Goal: Task Accomplishment & Management: Manage account settings

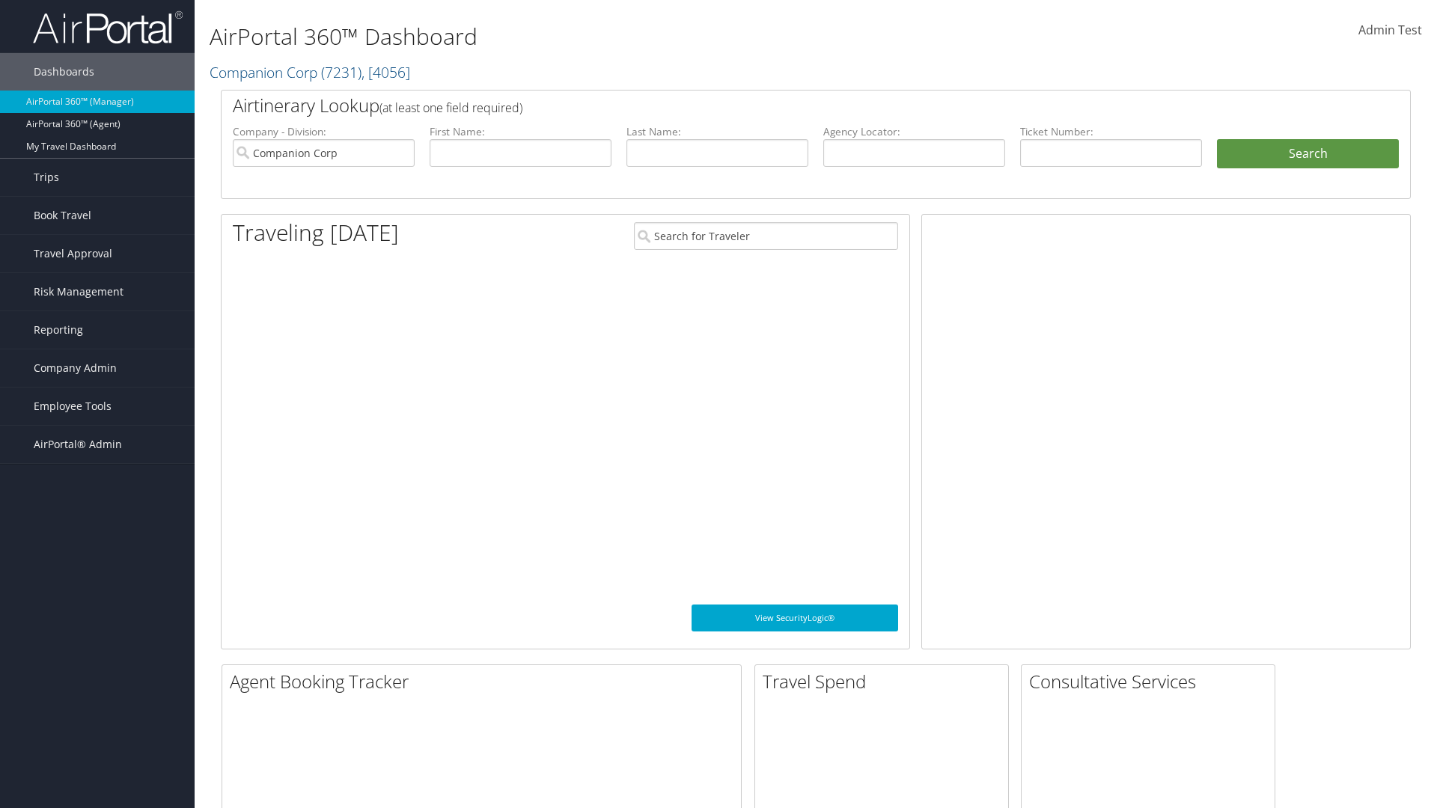
click at [97, 368] on span "Company Admin" at bounding box center [75, 367] width 83 height 37
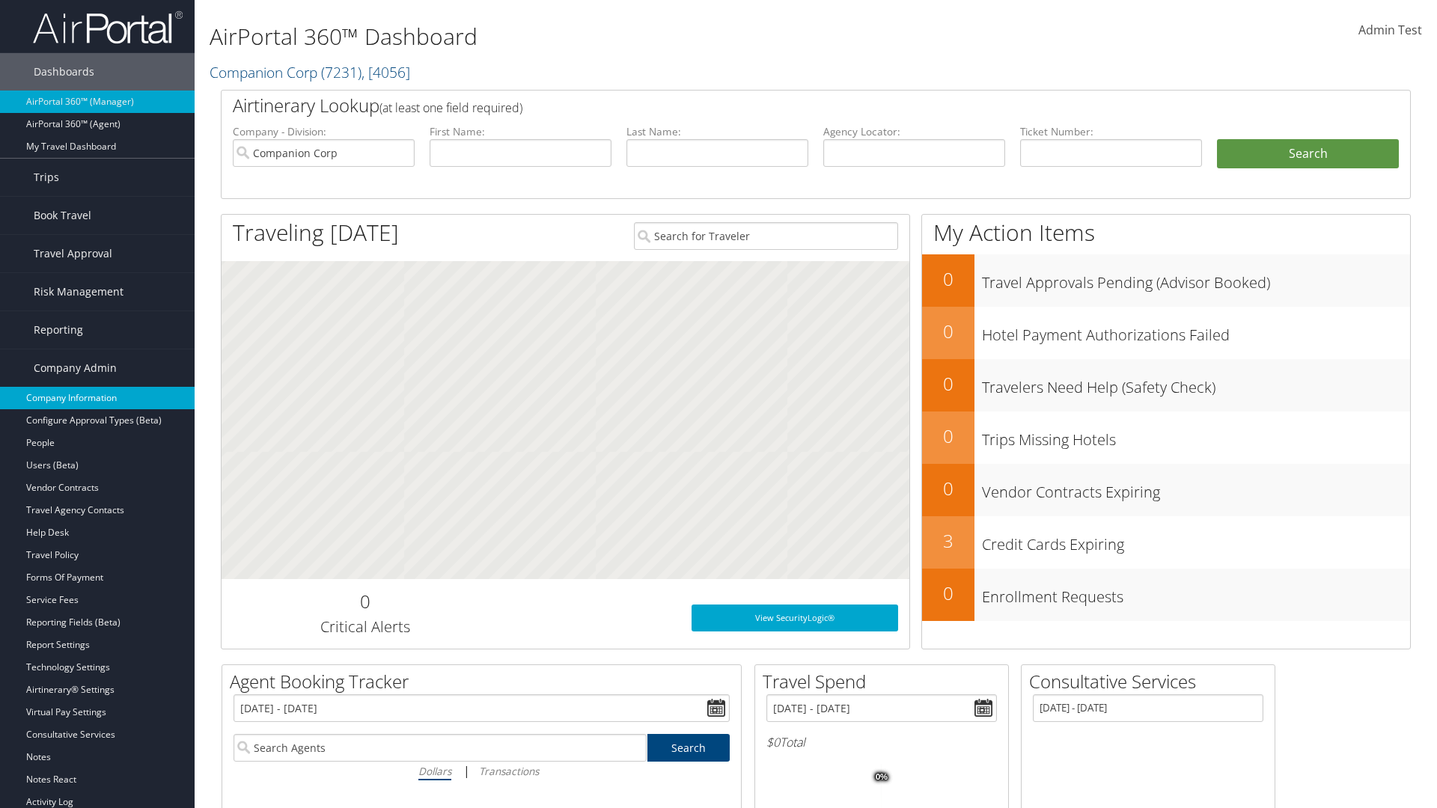
click at [97, 398] on link "Company Information" at bounding box center [97, 398] width 195 height 22
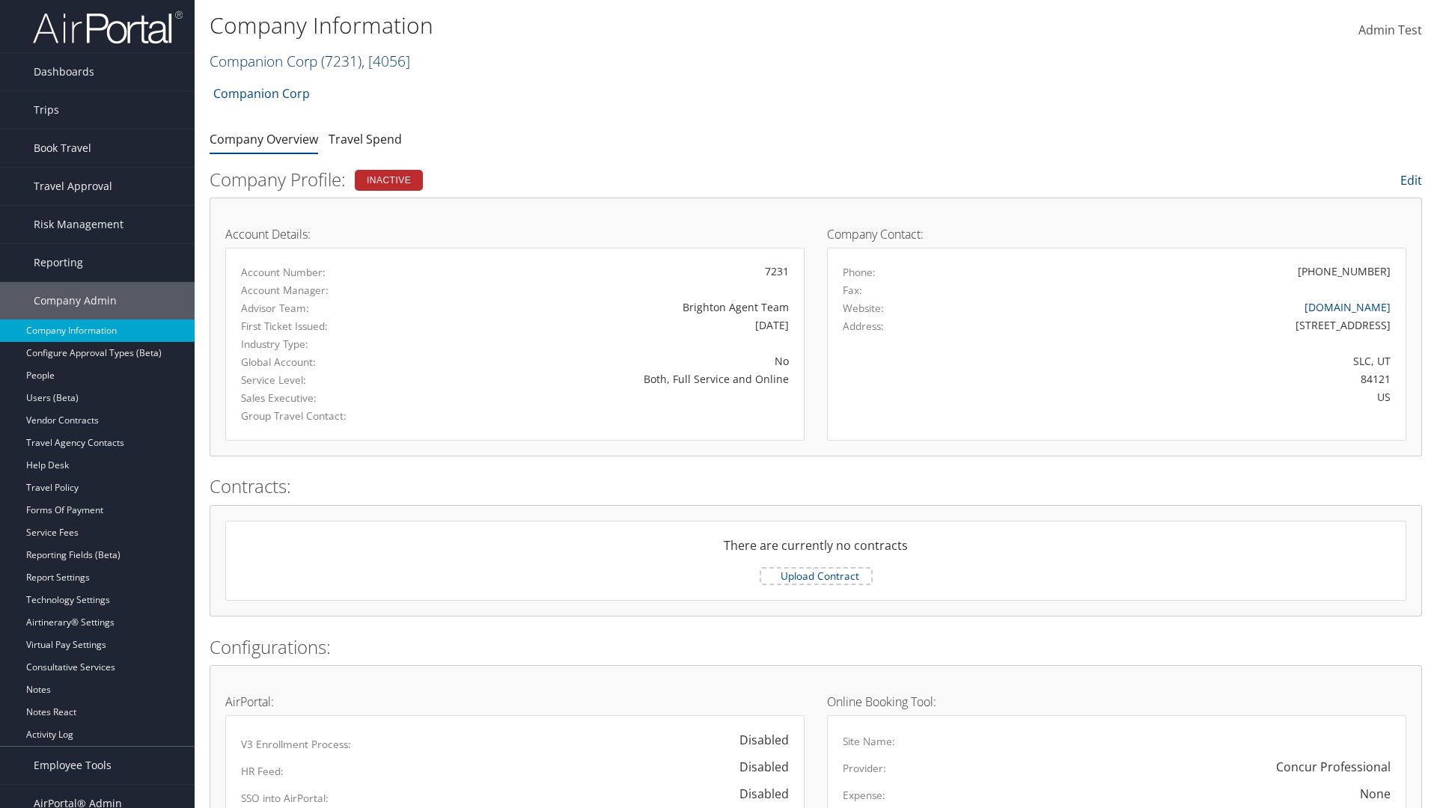
click at [263, 61] on link "Companion Corp ( 7231 ) , [ 4056 ]" at bounding box center [310, 61] width 201 height 20
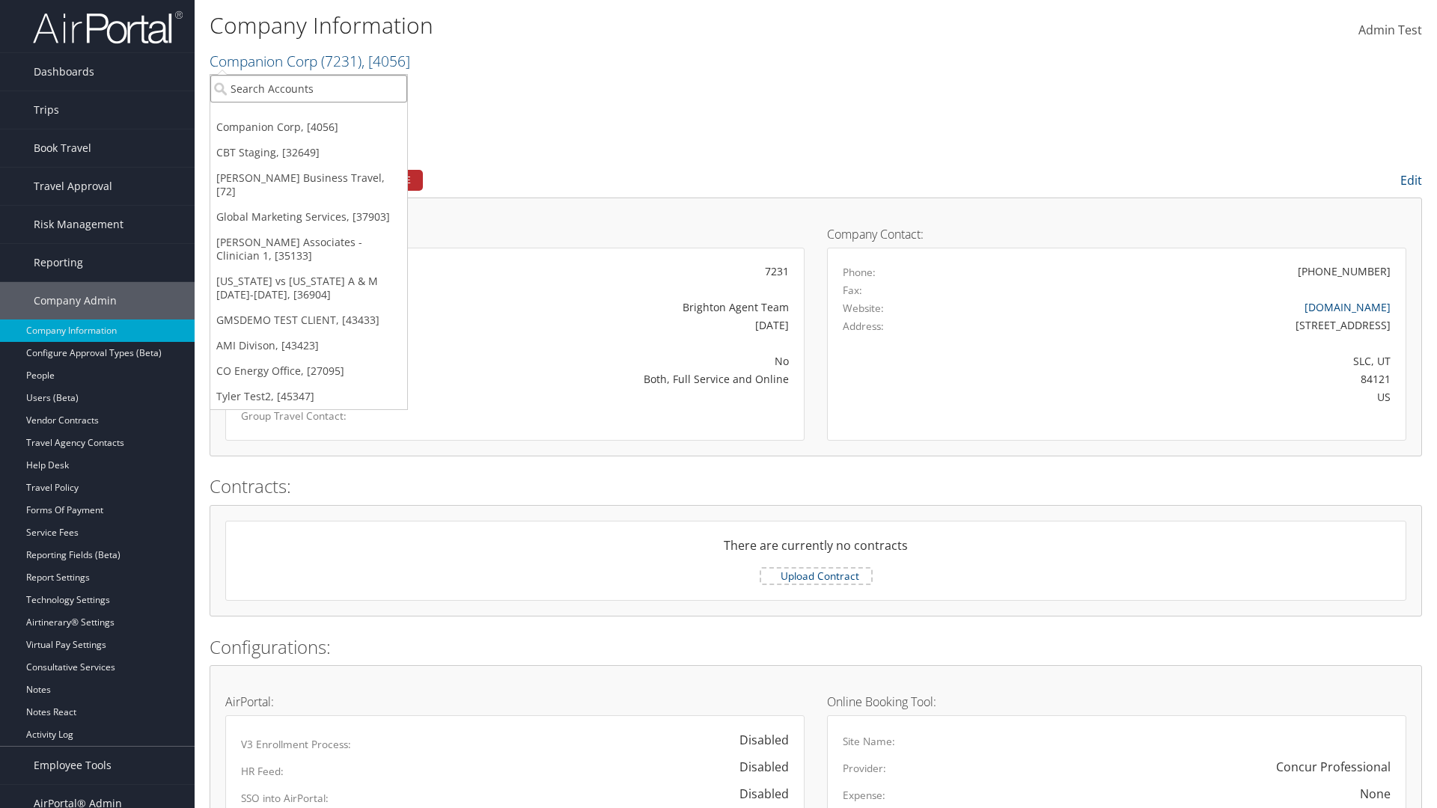
click at [308, 88] on input "search" at bounding box center [308, 89] width 197 height 28
type input "CBTSTG"
click at [308, 116] on div "CBT Staging (CBTSTG), [32649]" at bounding box center [308, 115] width 213 height 13
